Goal: Find specific page/section: Find specific page/section

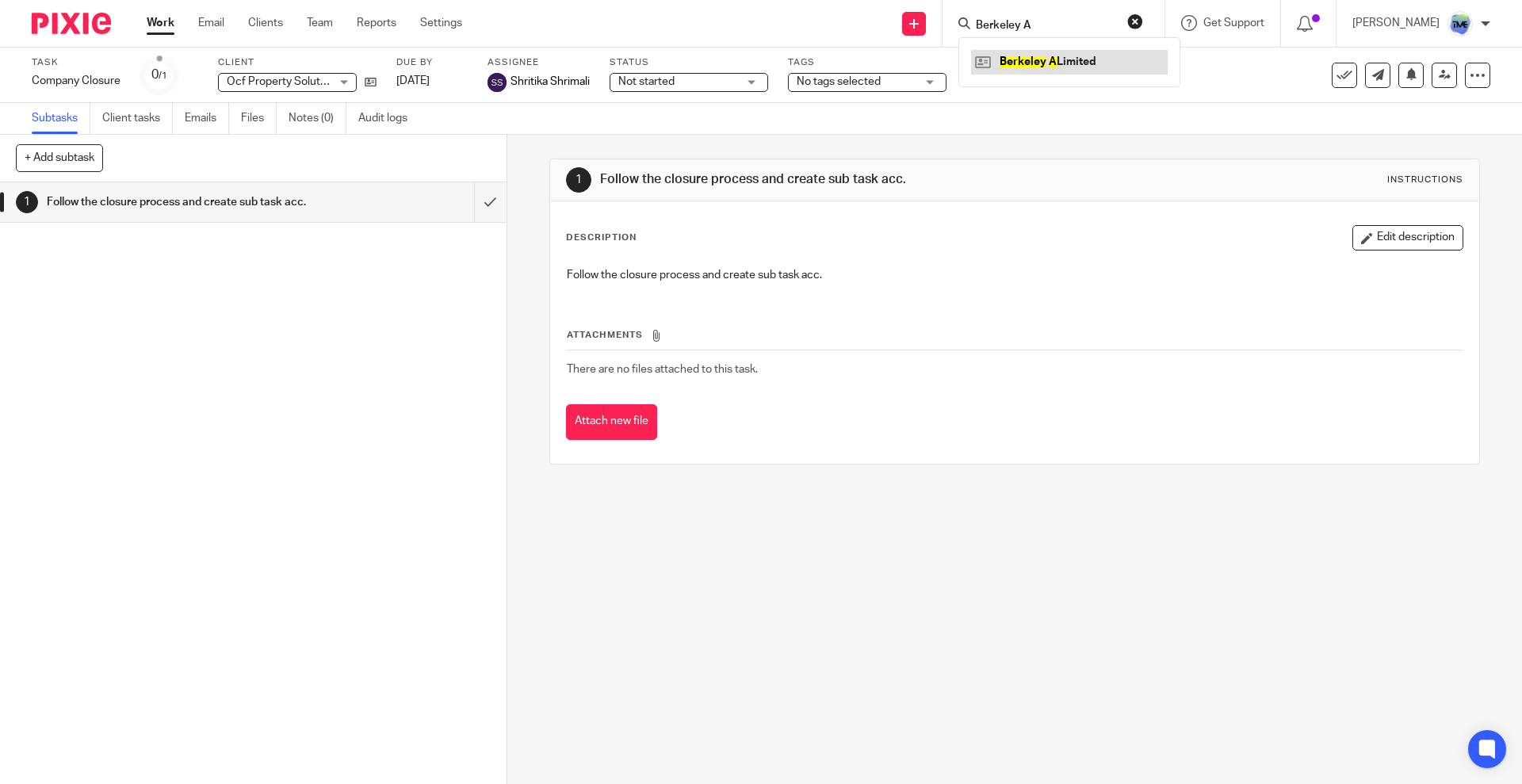
type input "Berkeley A"
click at [1052, 62] on link at bounding box center [1070, 62] width 197 height 23
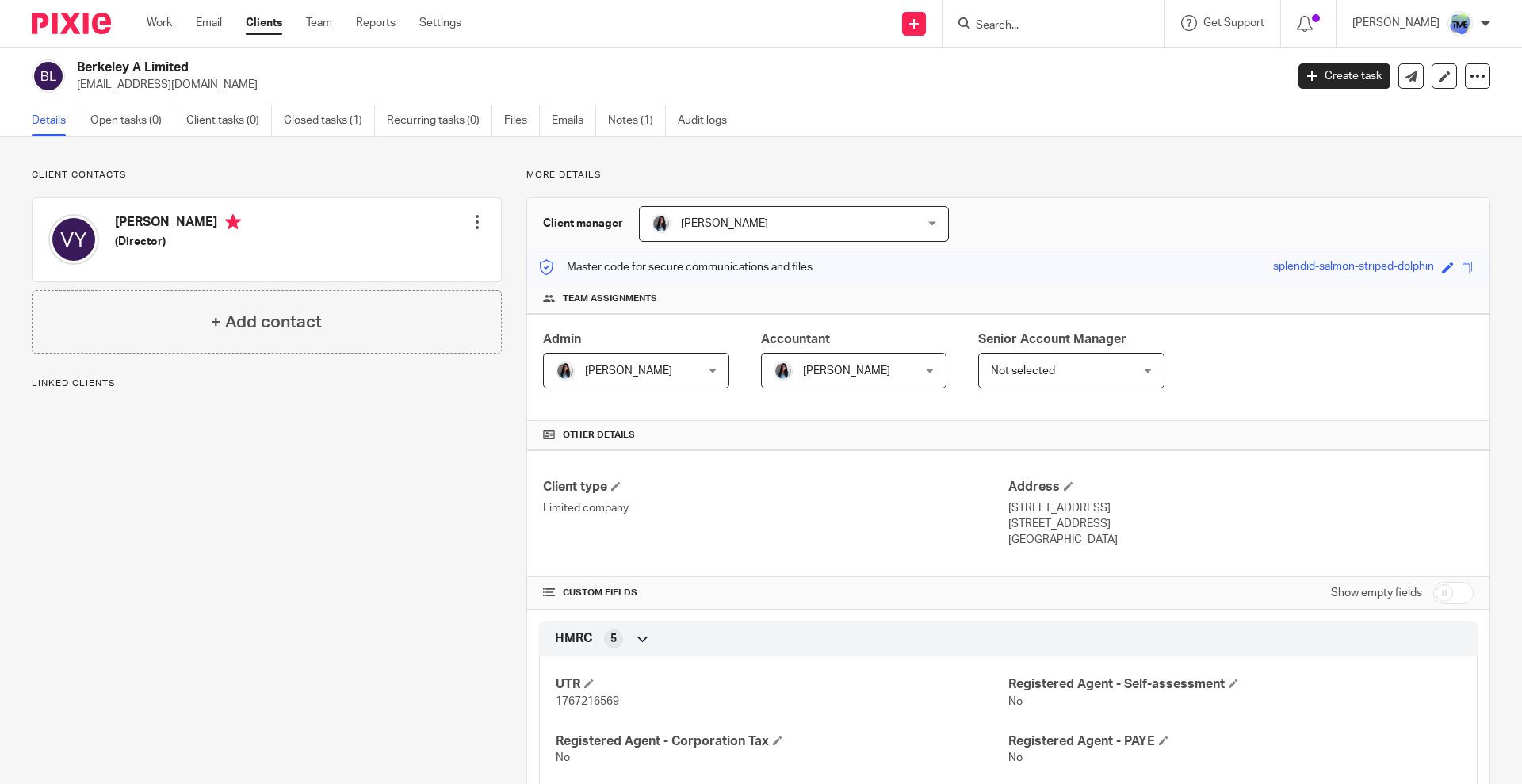
scroll to position [489, 0]
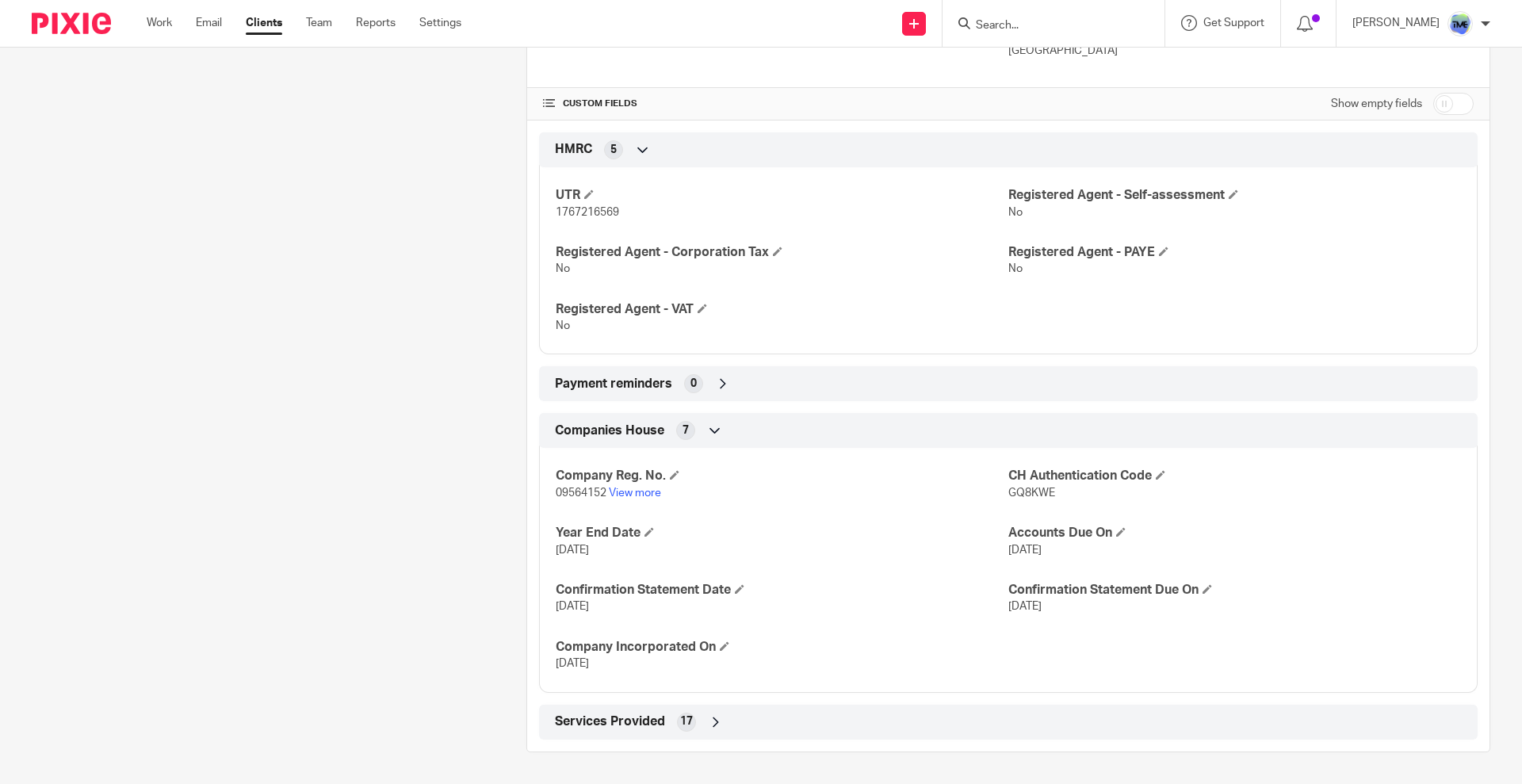
click at [645, 486] on p "09564152 View more" at bounding box center [782, 493] width 452 height 16
click at [645, 489] on link "View more" at bounding box center [635, 493] width 52 height 11
